Goal: Task Accomplishment & Management: Use online tool/utility

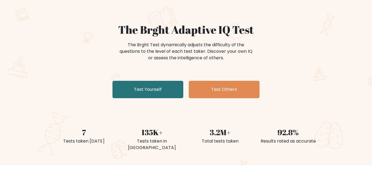
scroll to position [38, 0]
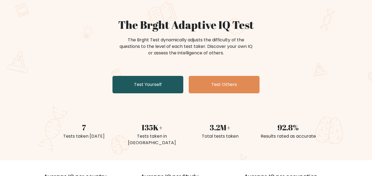
click at [172, 88] on link "Test Yourself" at bounding box center [147, 84] width 71 height 17
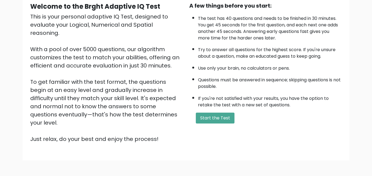
scroll to position [59, 0]
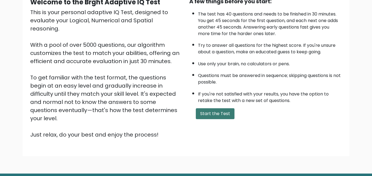
click at [207, 111] on button "Start the Test" at bounding box center [215, 113] width 39 height 11
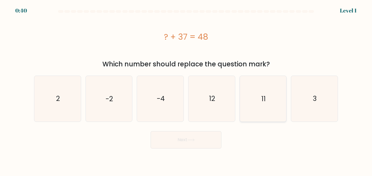
click at [256, 98] on icon "11" at bounding box center [262, 98] width 45 height 45
click at [186, 89] on input "e. 11" at bounding box center [186, 88] width 0 height 1
radio input "true"
click at [191, 141] on icon at bounding box center [190, 139] width 7 height 3
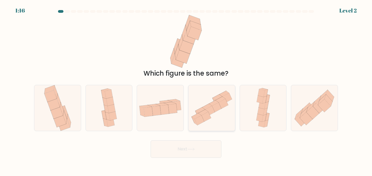
click at [228, 121] on icon at bounding box center [211, 107] width 47 height 41
click at [186, 89] on input "d." at bounding box center [186, 88] width 0 height 1
radio input "true"
click at [168, 154] on button "Next" at bounding box center [185, 148] width 71 height 17
